Goal: Navigation & Orientation: Find specific page/section

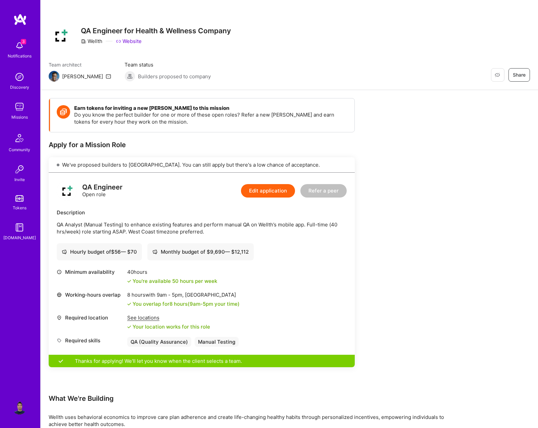
click at [20, 23] on img at bounding box center [19, 19] width 13 height 12
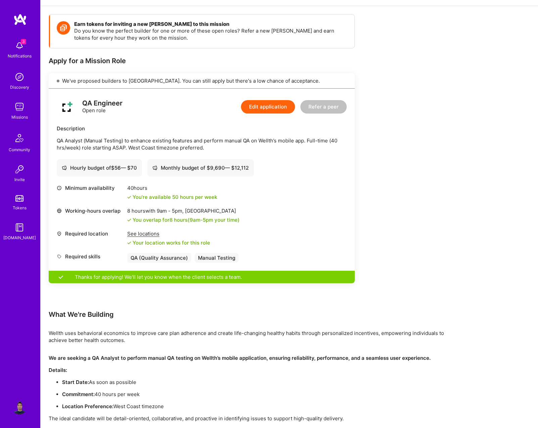
scroll to position [99, 0]
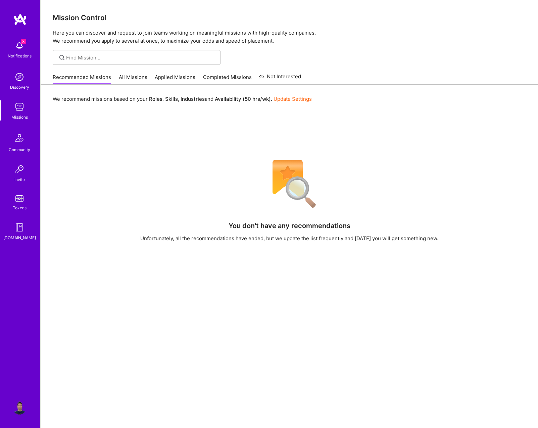
click at [142, 79] on link "All Missions" at bounding box center [133, 78] width 29 height 11
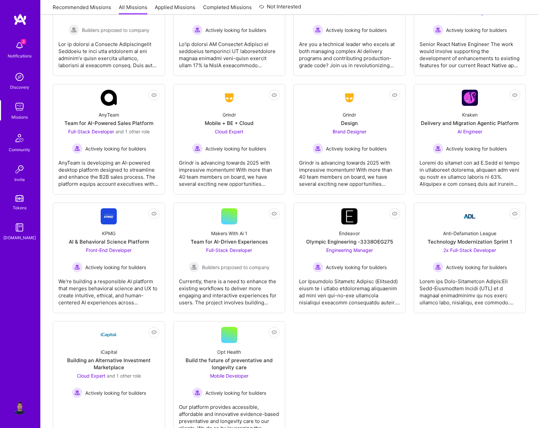
scroll to position [1325, 0]
